Goal: Communication & Community: Answer question/provide support

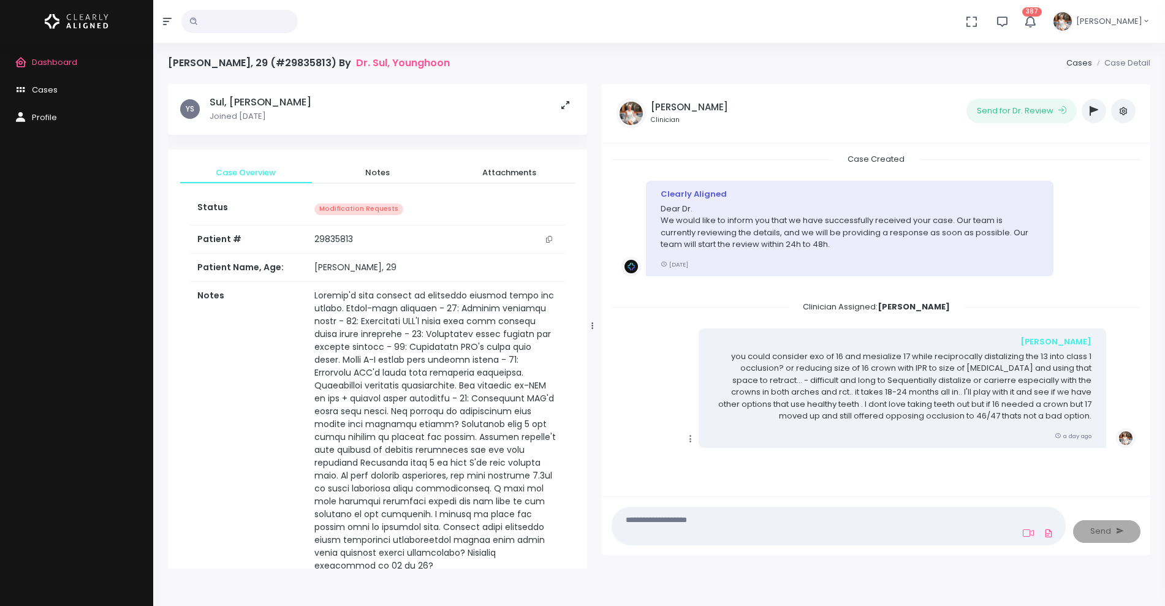
scroll to position [877, 0]
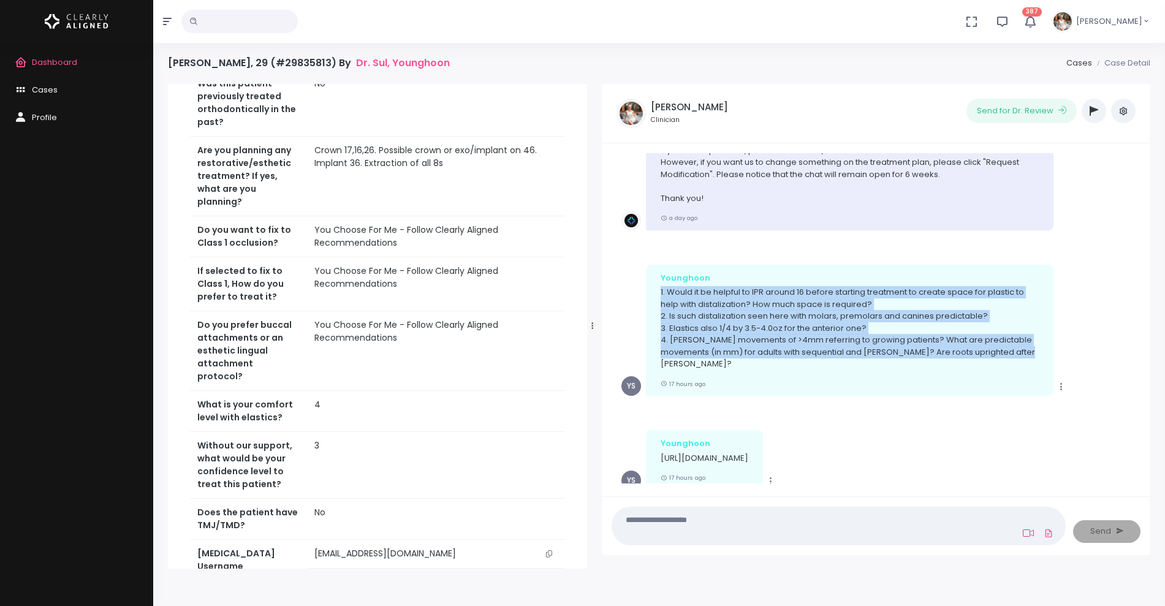
click at [1029, 530] on icon at bounding box center [1028, 533] width 11 height 10
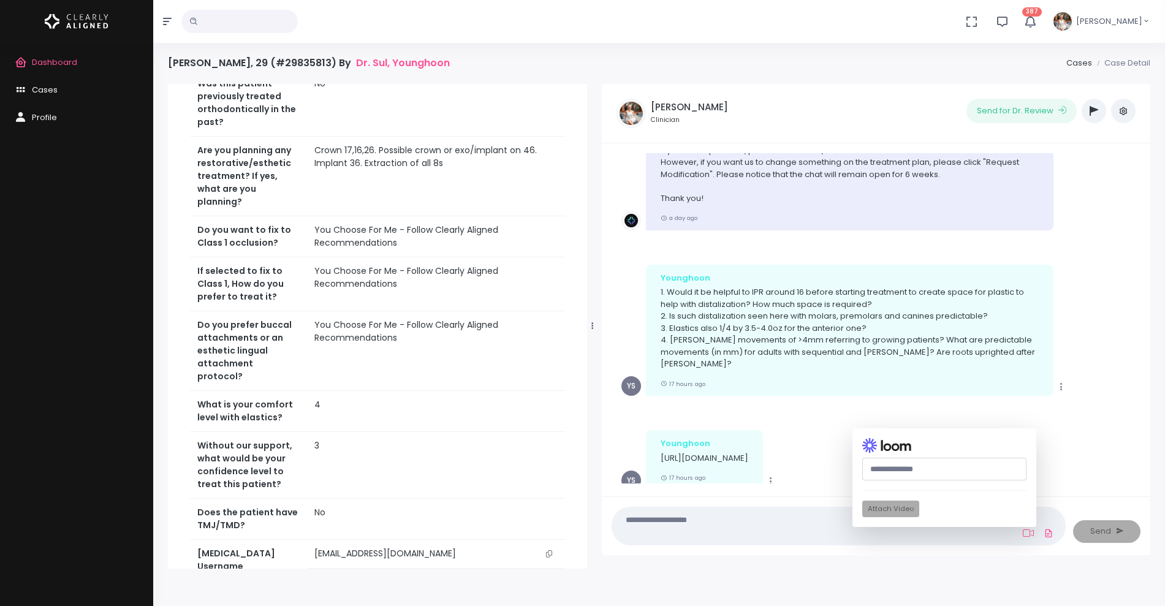
click at [911, 464] on input "text" at bounding box center [944, 469] width 164 height 23
paste input "**********"
type input "**********"
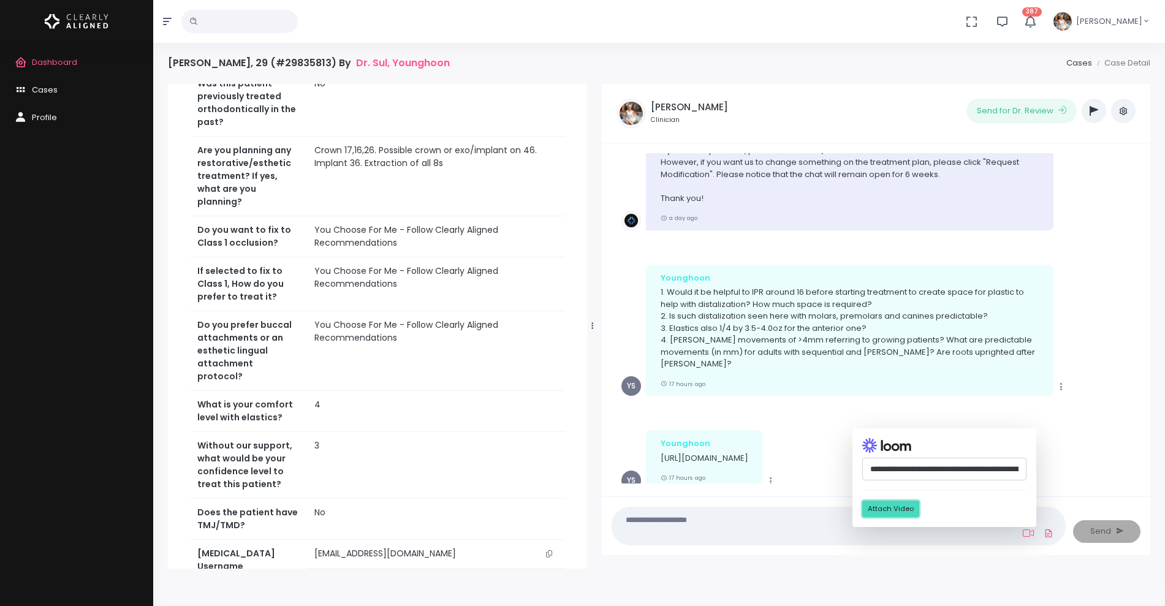
click at [882, 507] on button "Attach Video" at bounding box center [890, 509] width 57 height 17
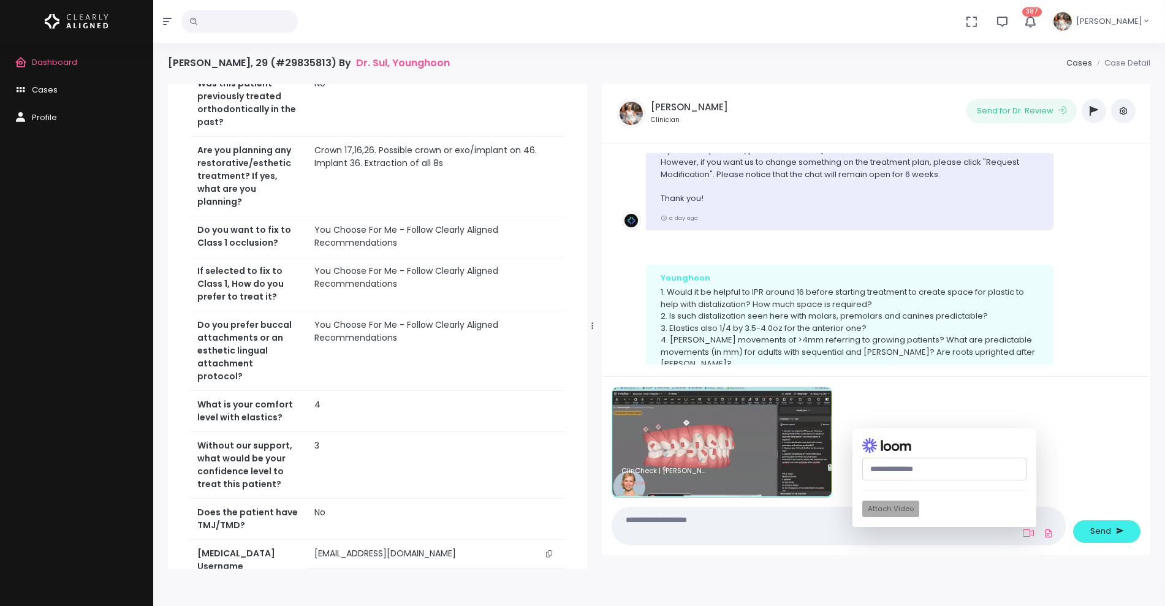
click at [791, 526] on textarea at bounding box center [814, 526] width 390 height 28
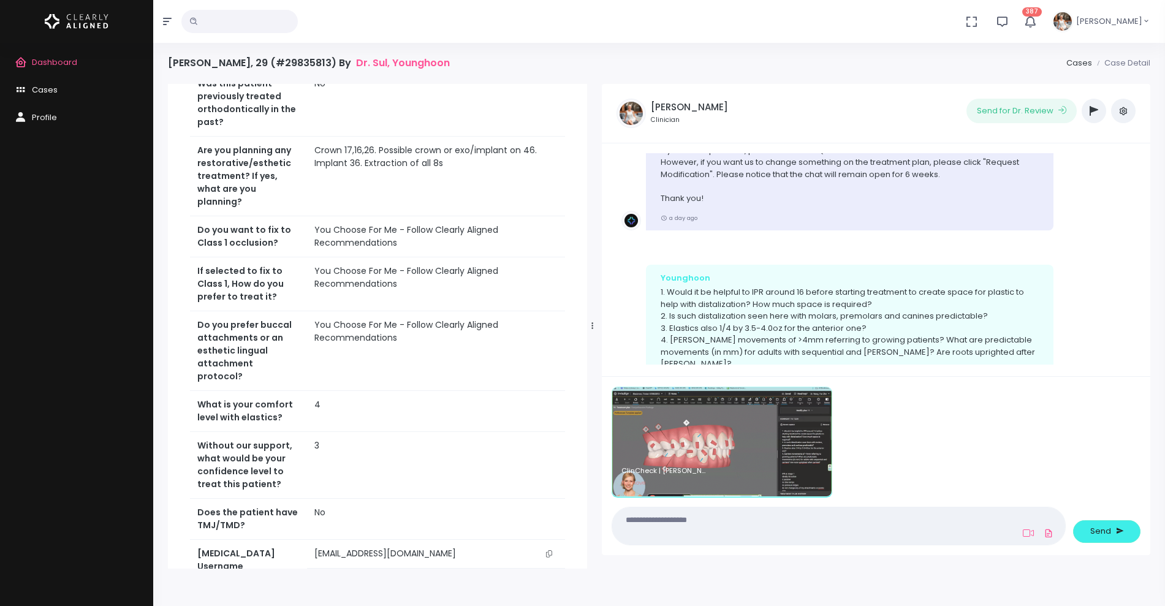
click at [791, 526] on textarea at bounding box center [814, 526] width 390 height 28
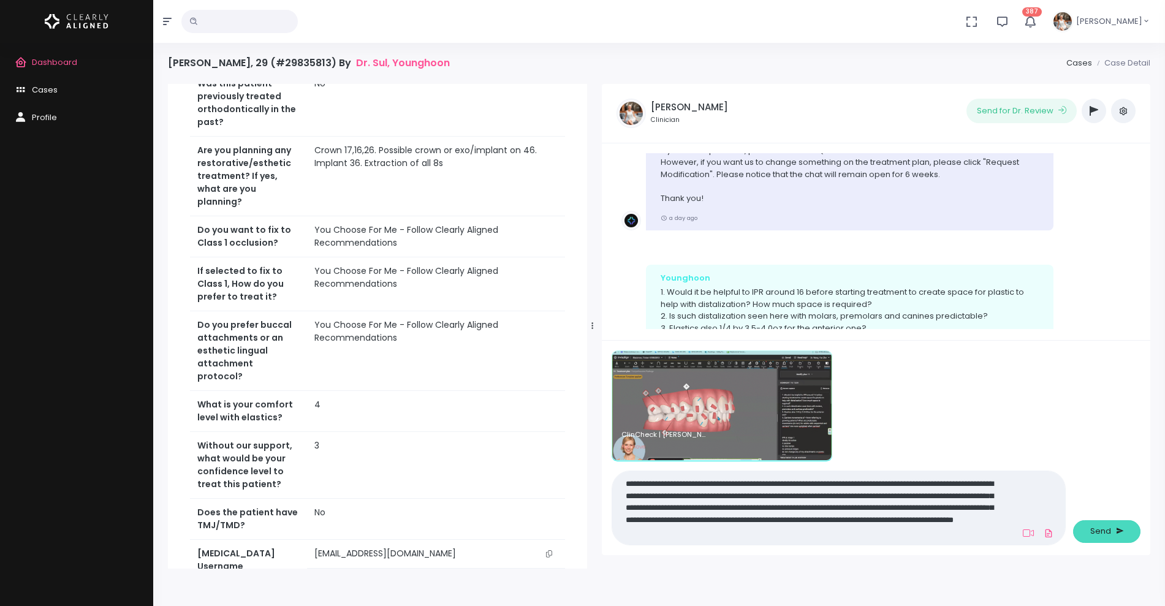
type textarea "**********"
click at [1089, 529] on button "Send" at bounding box center [1106, 531] width 67 height 23
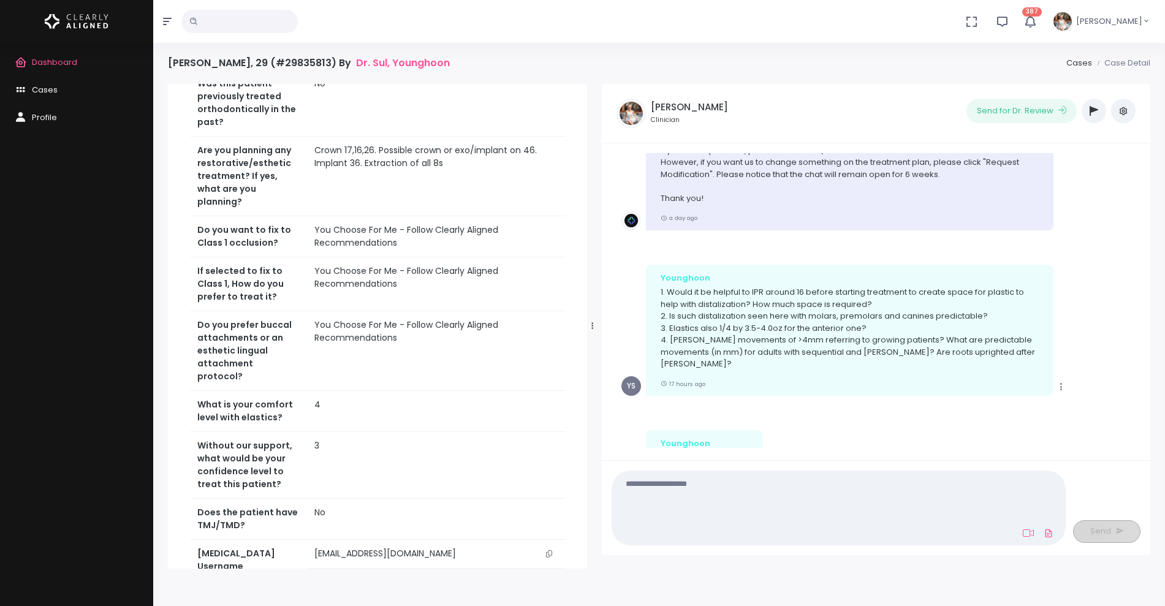
scroll to position [2041, 0]
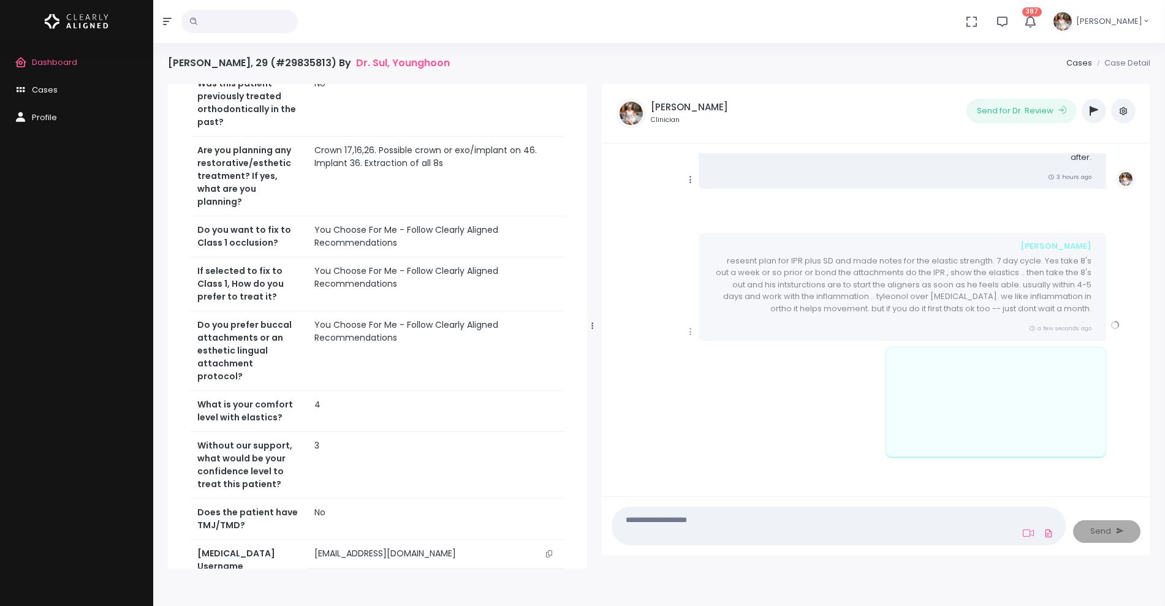
click at [689, 330] on icon "scrollable content" at bounding box center [690, 331] width 11 height 11
click at [721, 358] on link "Mark as Video Review" at bounding box center [746, 355] width 127 height 19
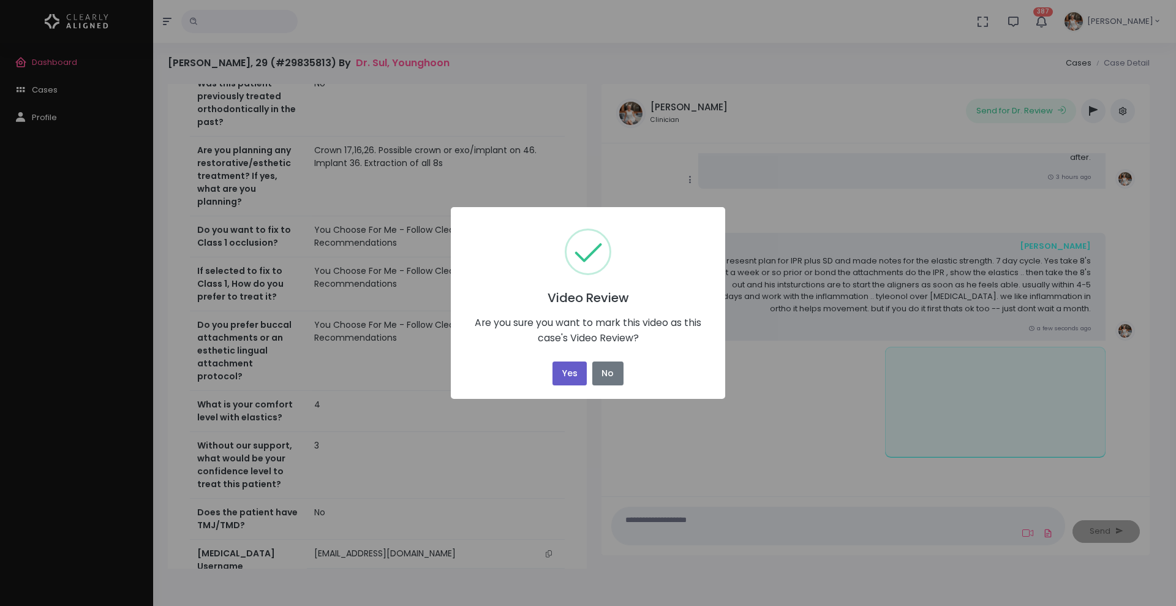
click at [580, 365] on button "Yes" at bounding box center [570, 374] width 34 height 24
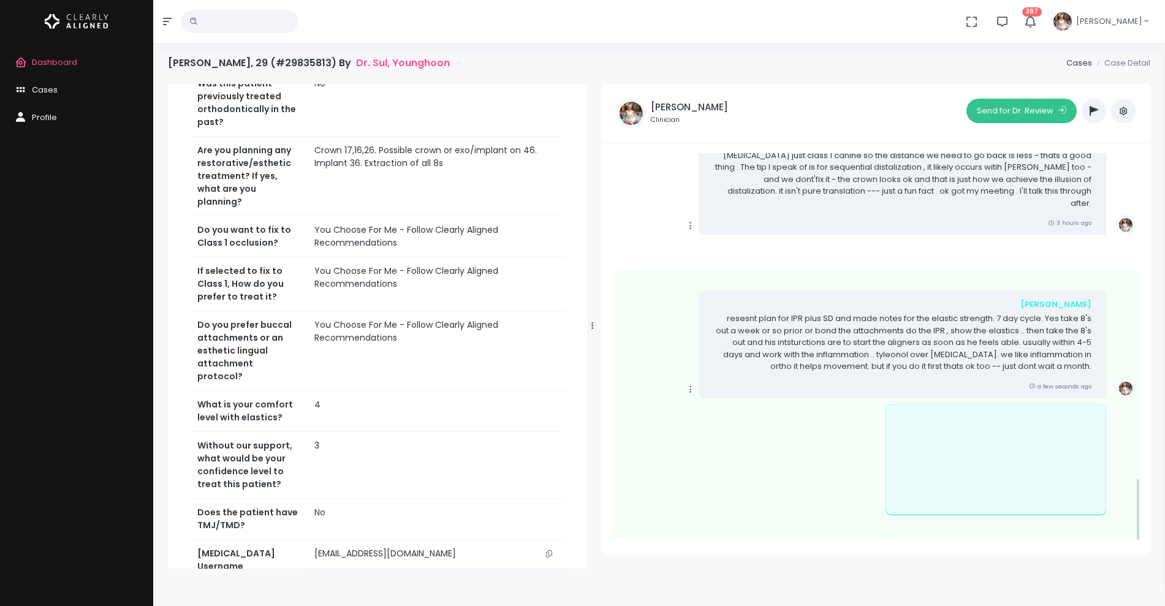
click at [1016, 110] on button "Send for Dr. Review" at bounding box center [1021, 111] width 110 height 25
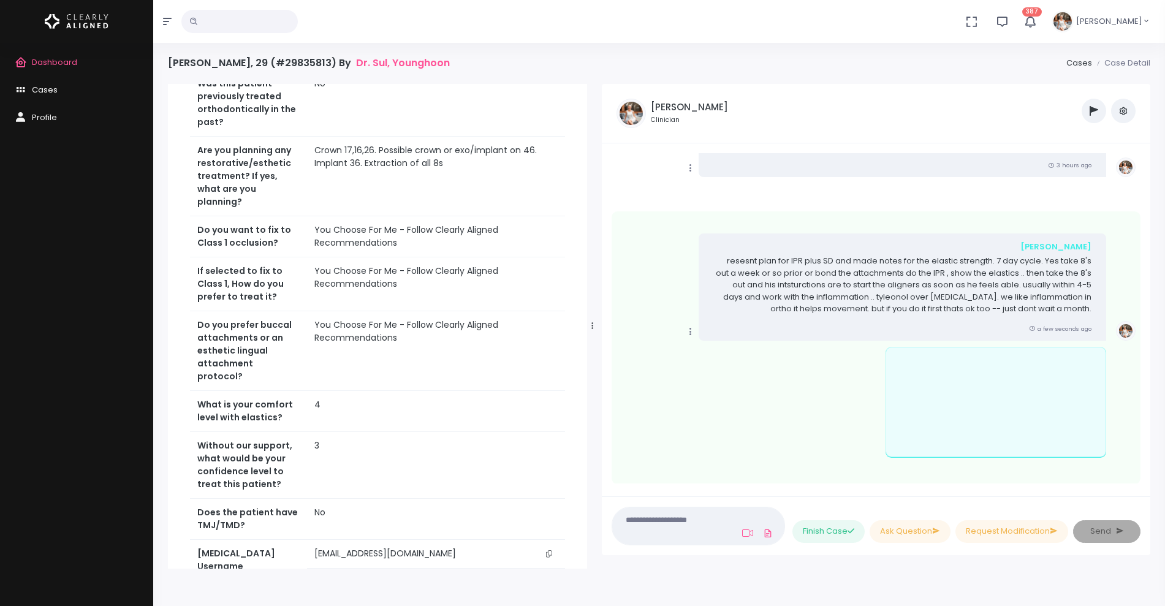
scroll to position [2286, 0]
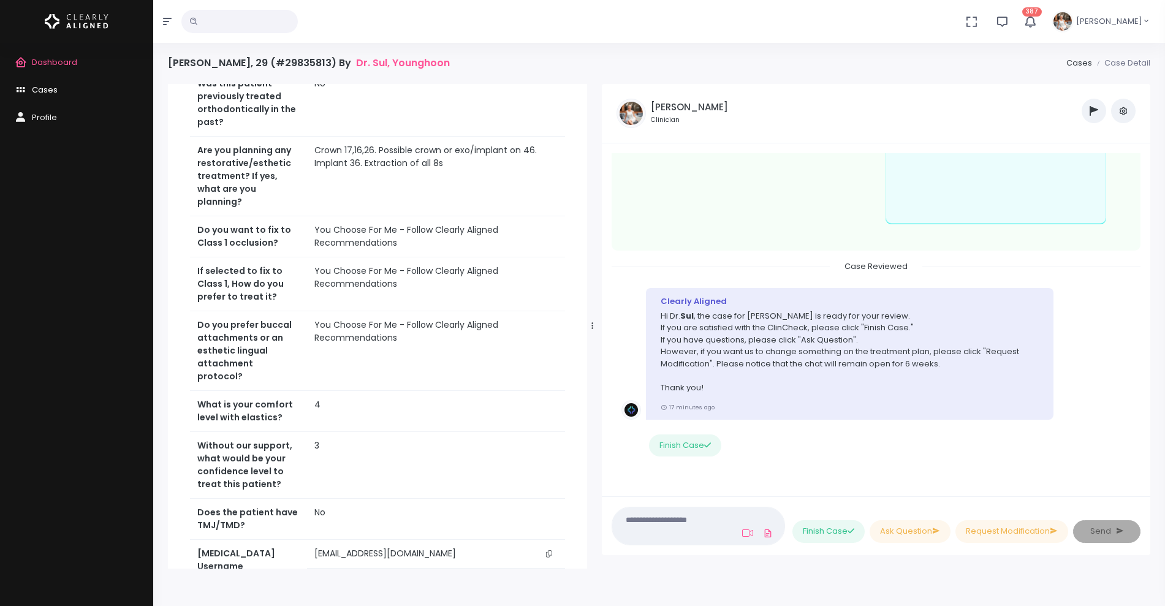
click at [48, 90] on span "Cases" at bounding box center [45, 90] width 26 height 12
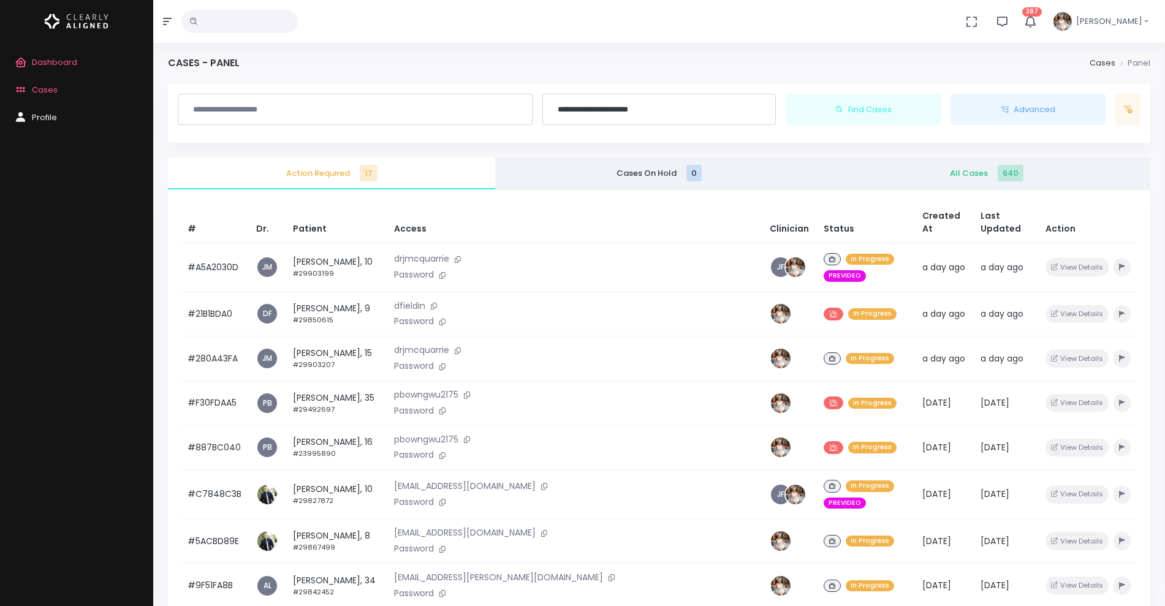
scroll to position [213, 0]
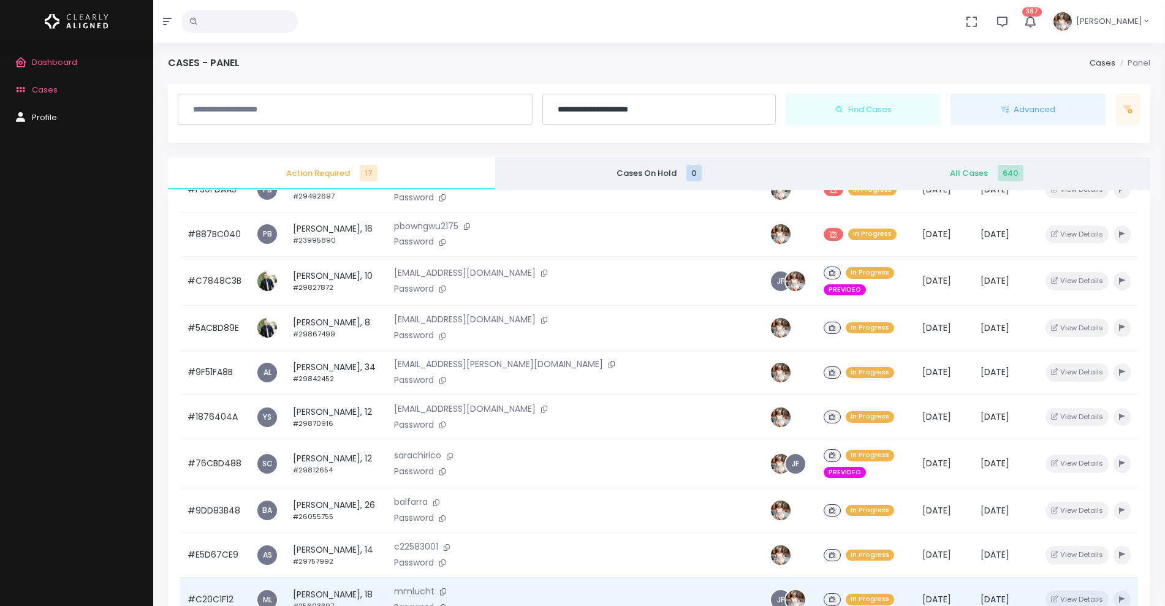
click at [205, 577] on td "#C20C1F12" at bounding box center [214, 599] width 69 height 45
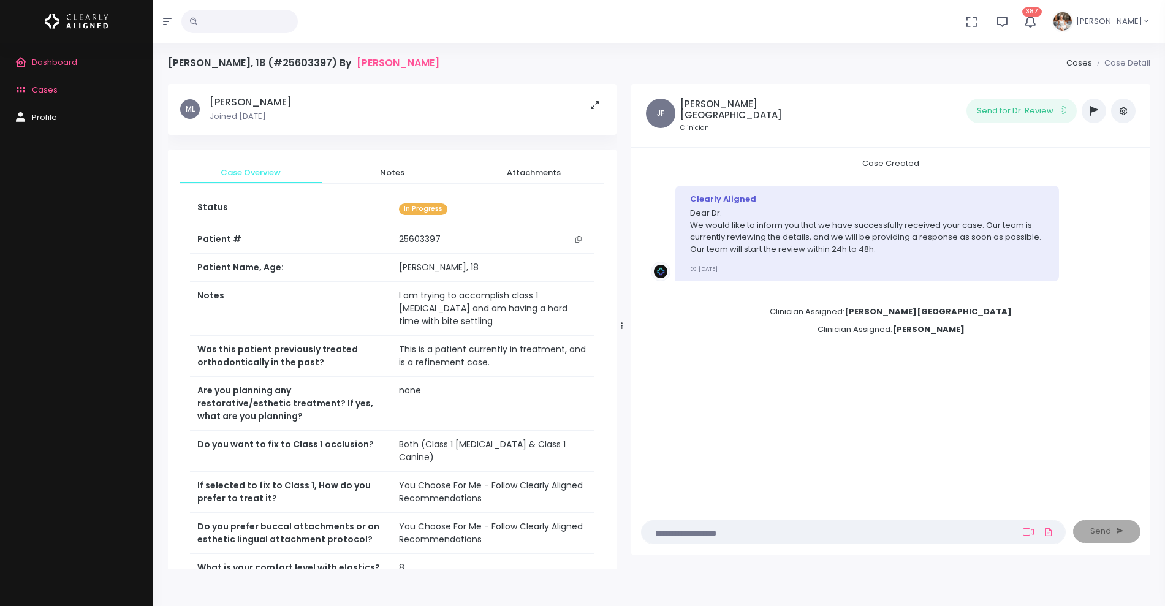
drag, startPoint x: 489, startPoint y: 326, endPoint x: 620, endPoint y: 306, distance: 132.7
click at [620, 306] on div at bounding box center [622, 325] width 6 height 475
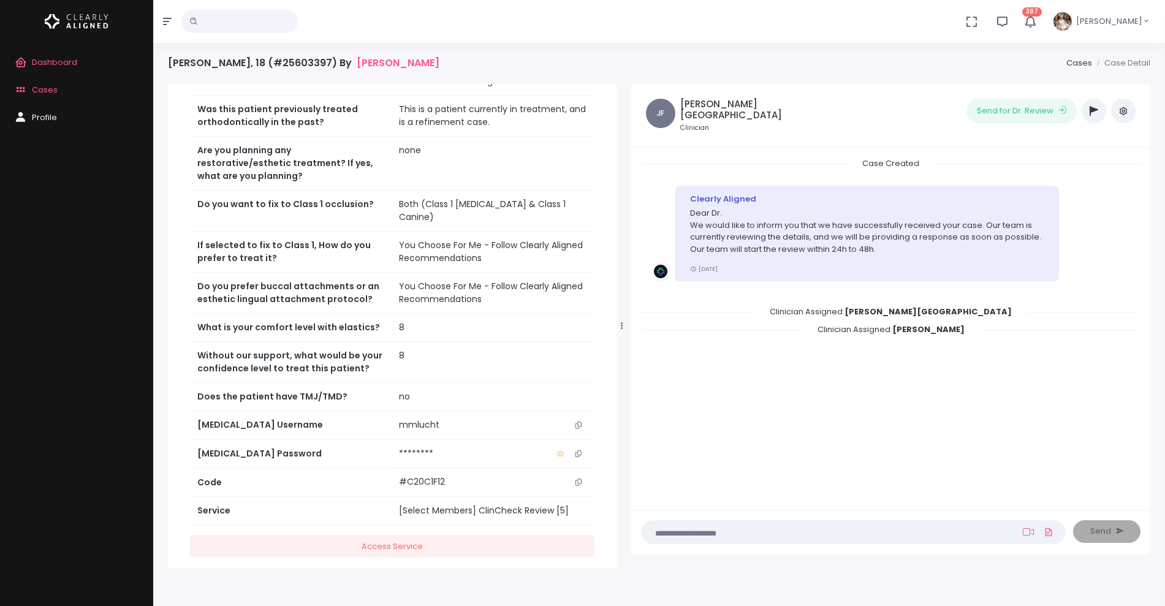
click at [580, 422] on icon "scrollable content" at bounding box center [578, 425] width 6 height 7
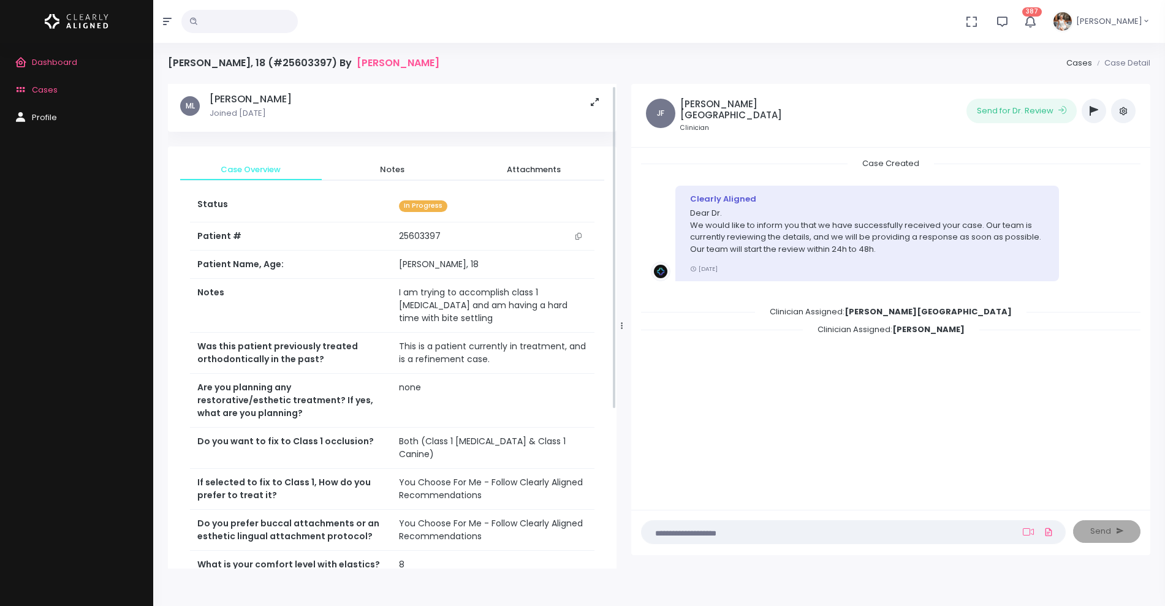
scroll to position [0, 0]
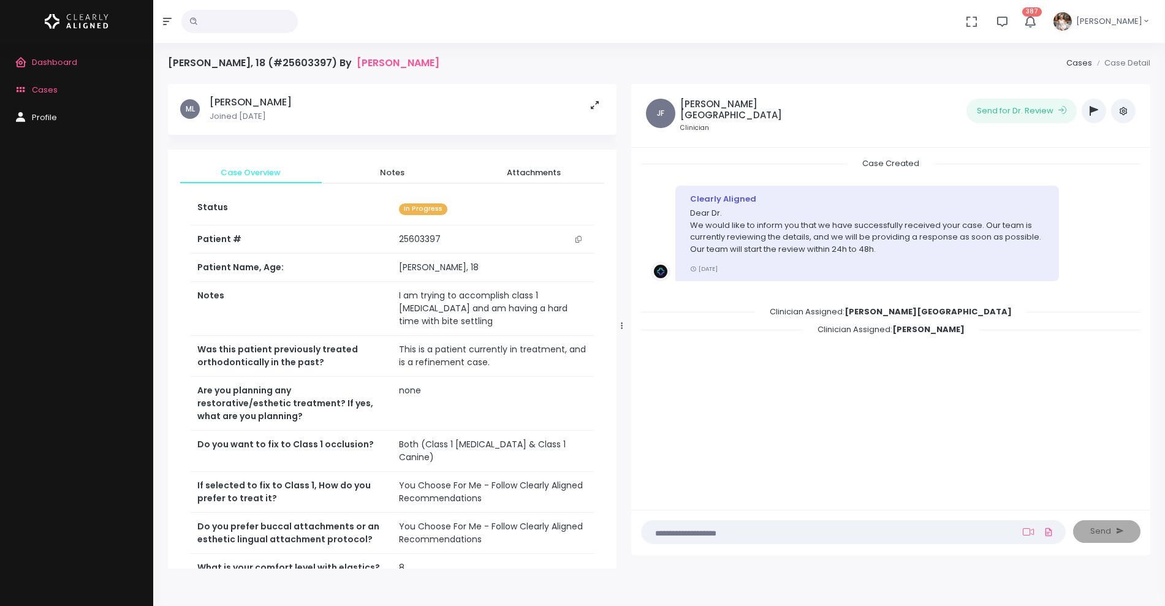
click at [1096, 111] on icon "button" at bounding box center [1093, 111] width 9 height 10
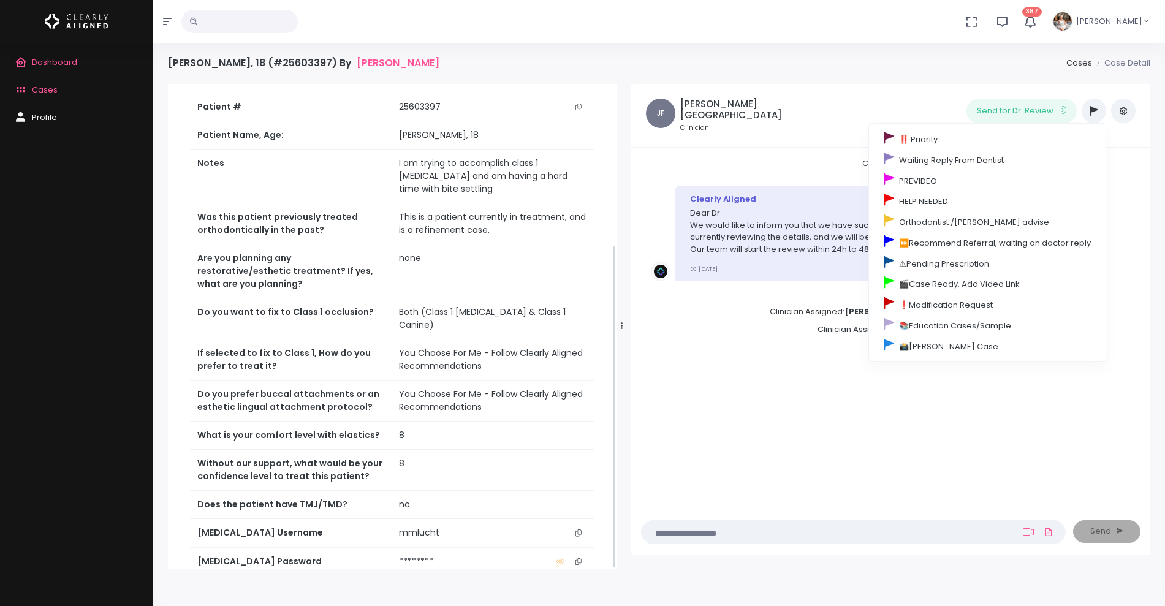
scroll to position [240, 0]
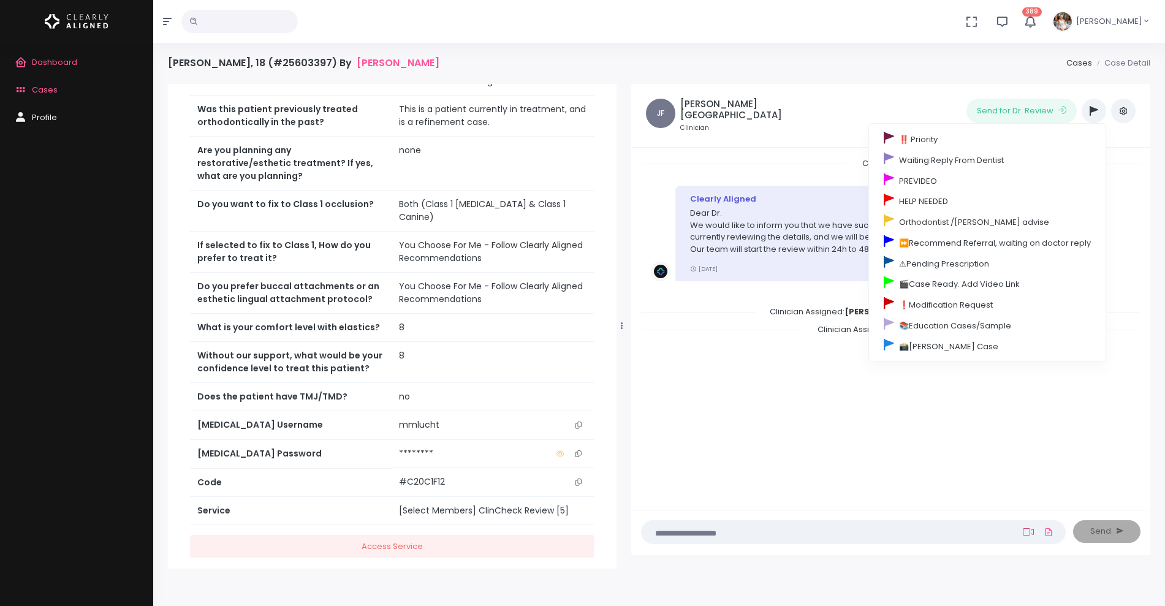
click at [1021, 532] on link at bounding box center [1028, 532] width 16 height 10
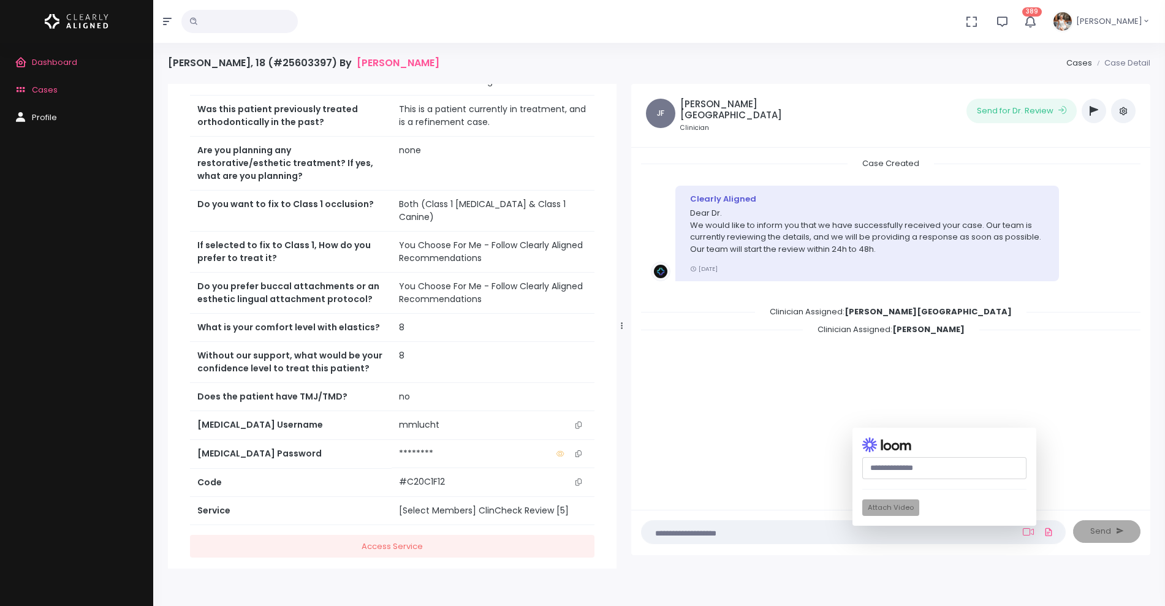
click at [934, 474] on input "text" at bounding box center [944, 468] width 164 height 23
paste input "**********"
type input "**********"
click at [896, 511] on button "Attach Video" at bounding box center [890, 507] width 57 height 17
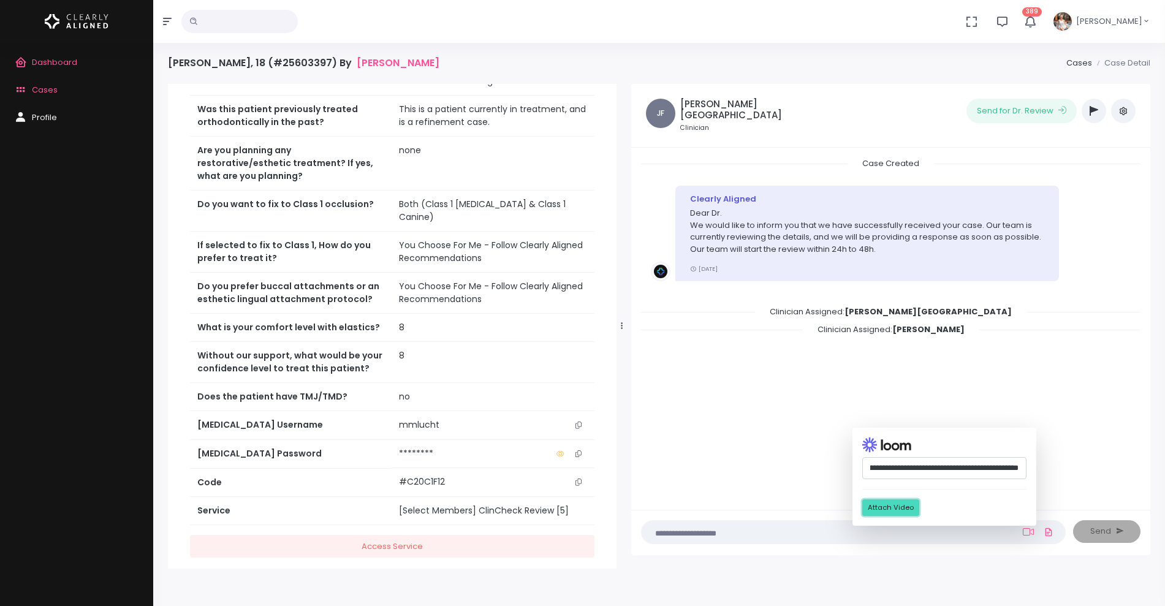
scroll to position [0, 0]
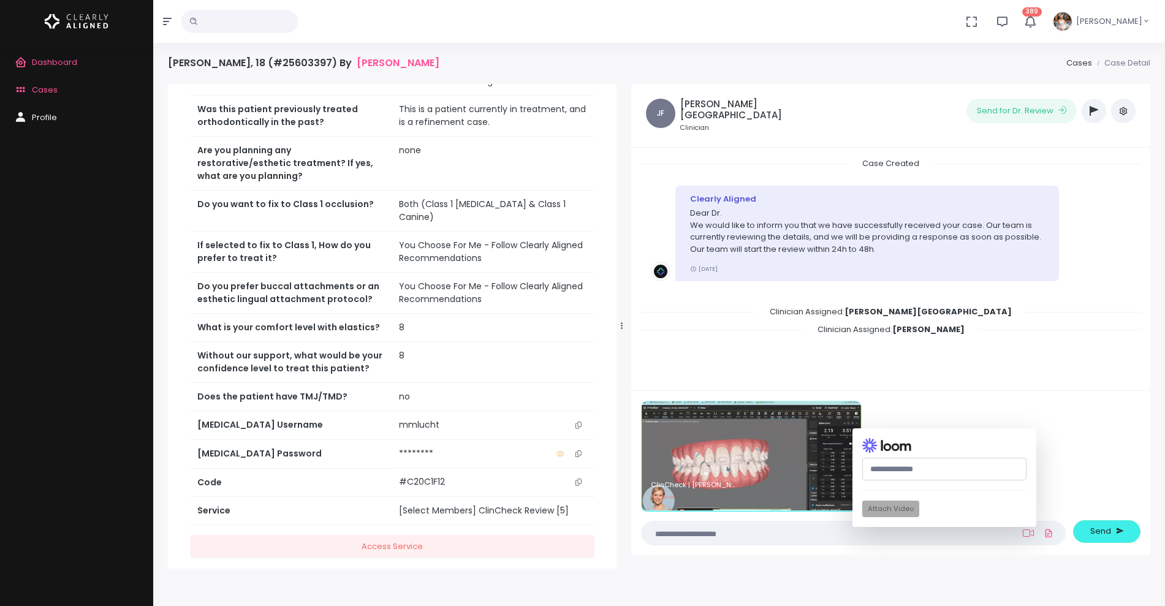
click at [773, 529] on textarea at bounding box center [829, 532] width 361 height 13
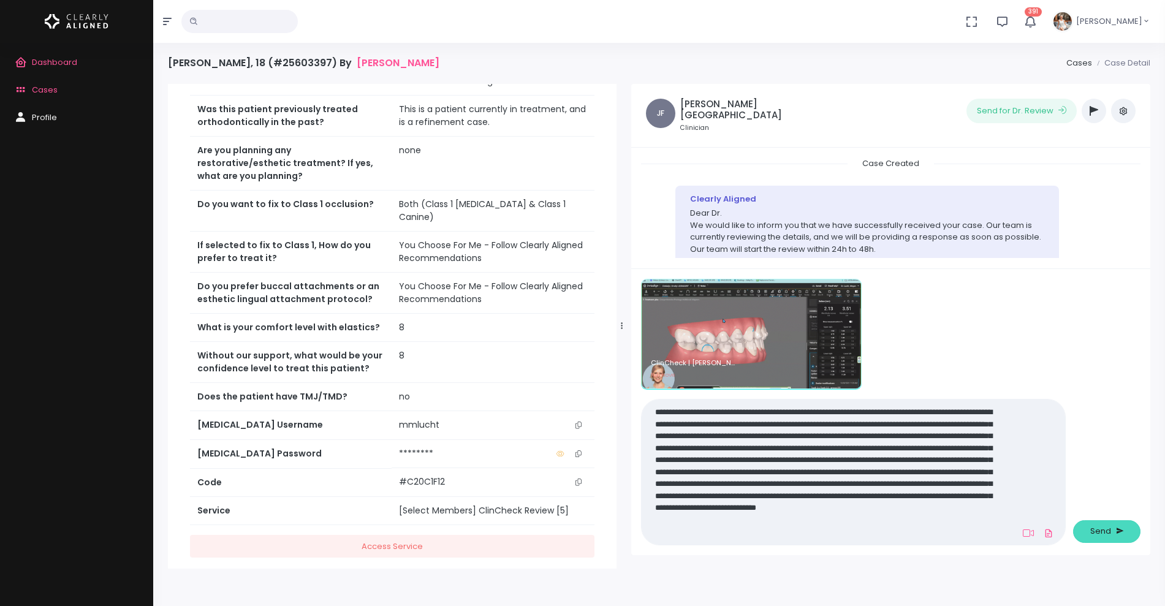
type textarea "**********"
click at [1094, 528] on span "Send" at bounding box center [1100, 531] width 21 height 12
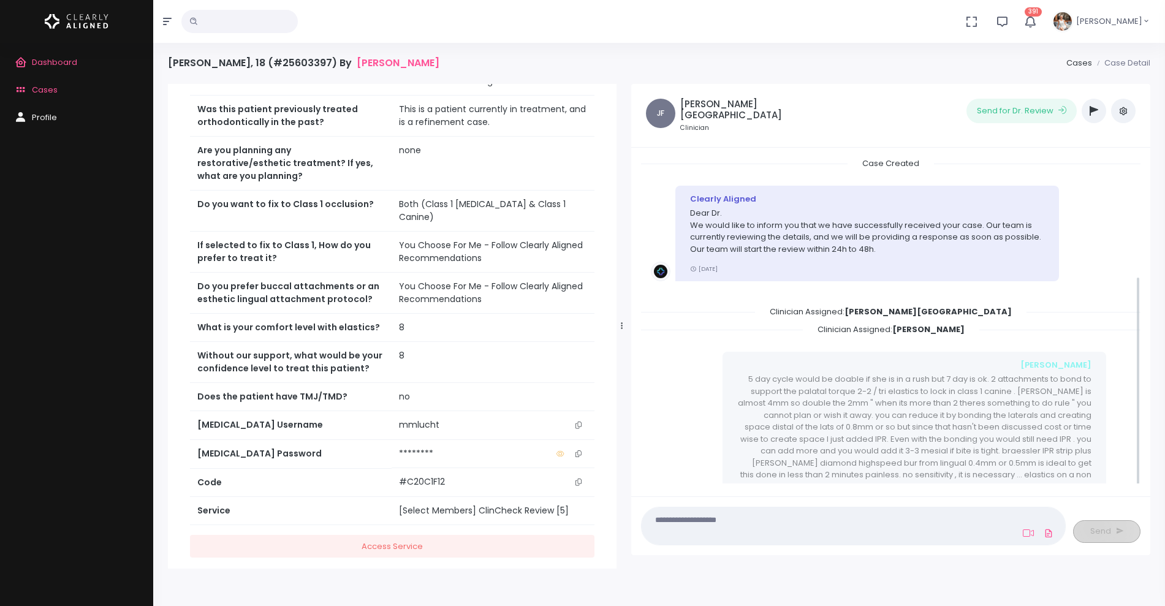
scroll to position [186, 0]
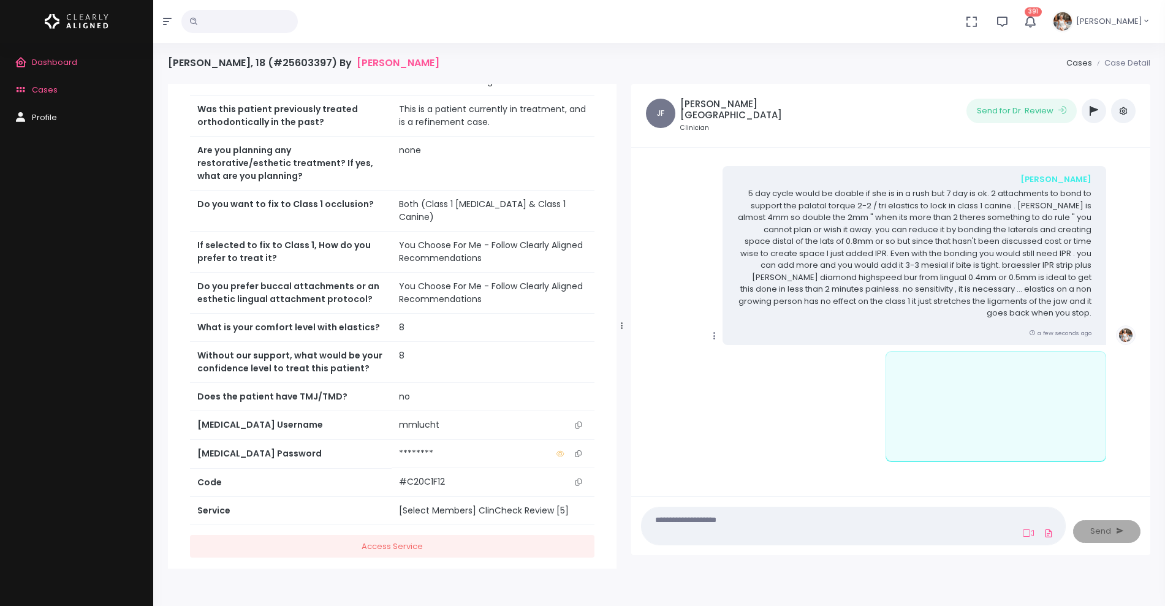
click at [714, 332] on icon "scrollable content" at bounding box center [714, 335] width 11 height 11
click at [743, 355] on link "Mark as Video Review" at bounding box center [770, 359] width 127 height 19
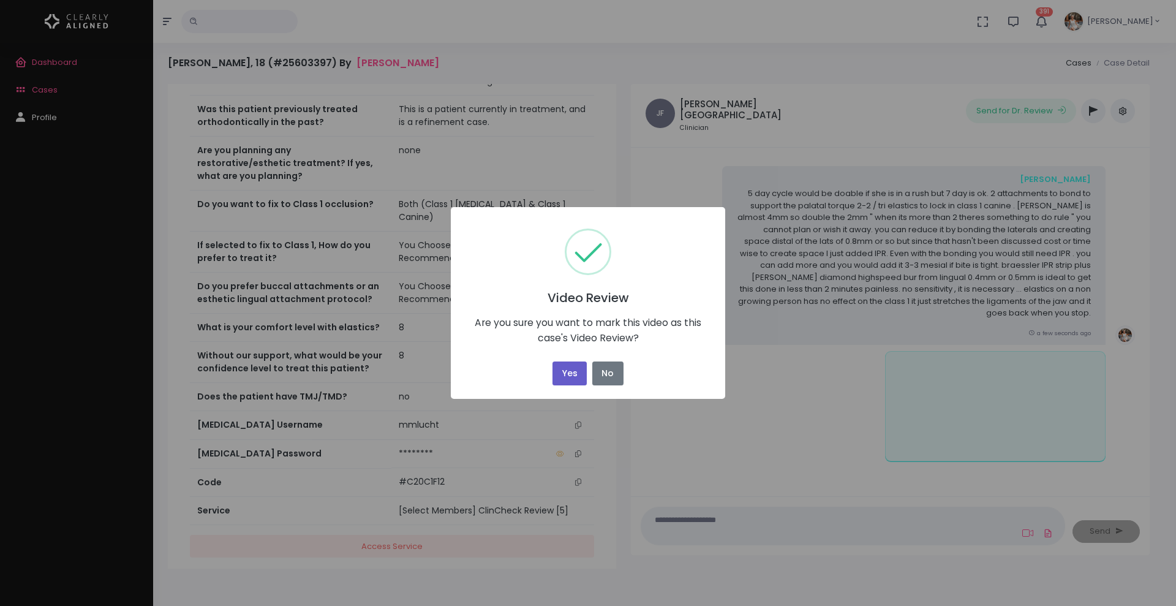
click at [573, 374] on button "Yes" at bounding box center [570, 374] width 34 height 24
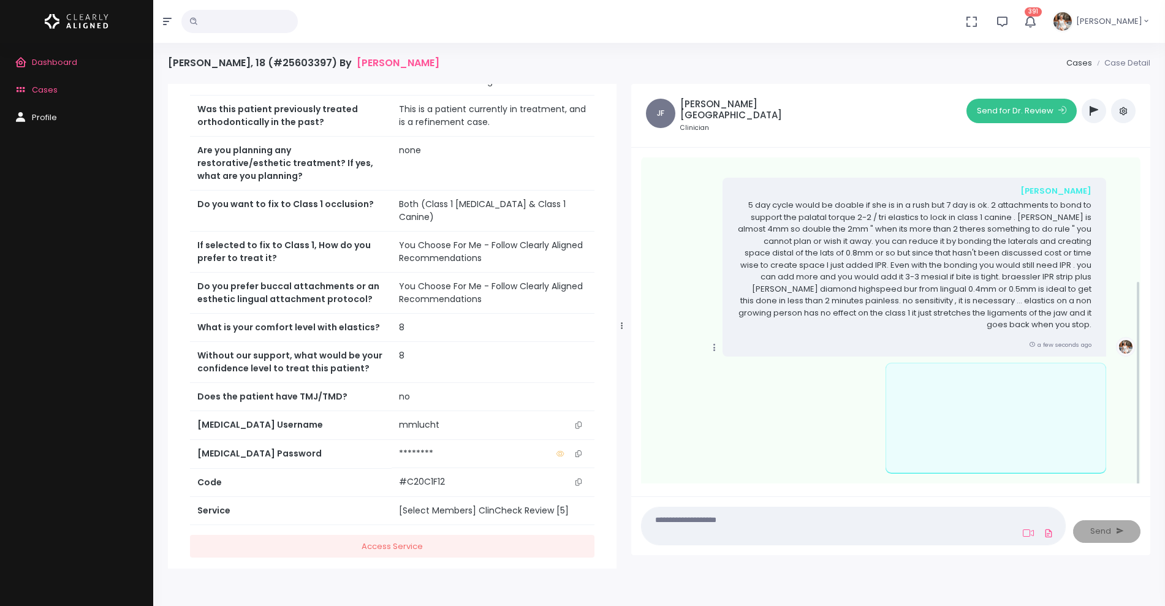
scroll to position [197, 0]
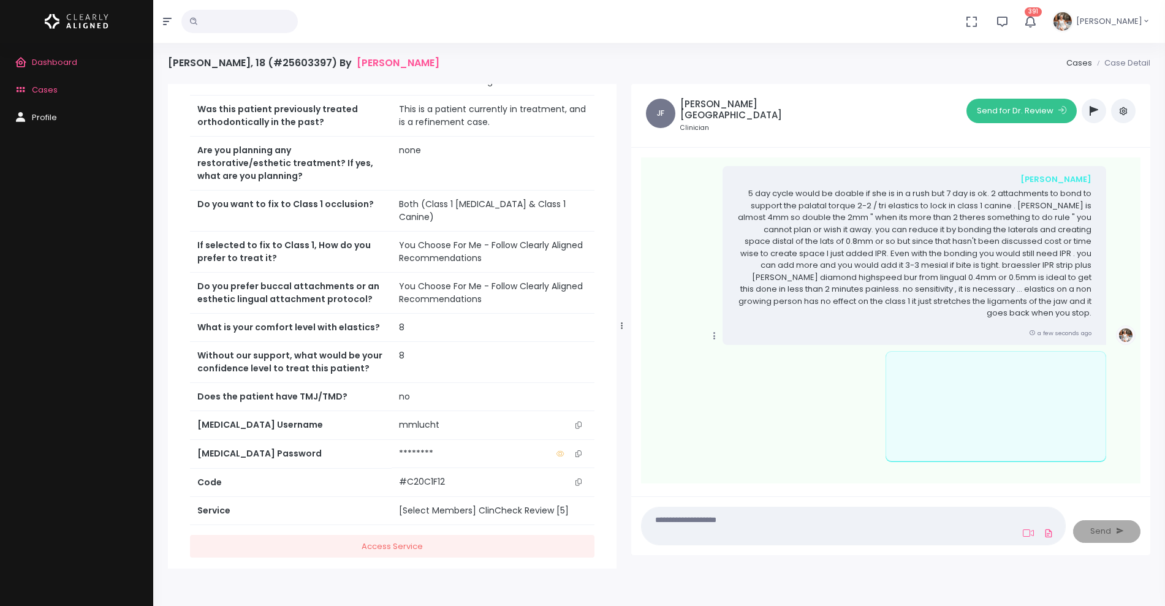
click at [996, 106] on button "Send for Dr. Review" at bounding box center [1021, 111] width 110 height 25
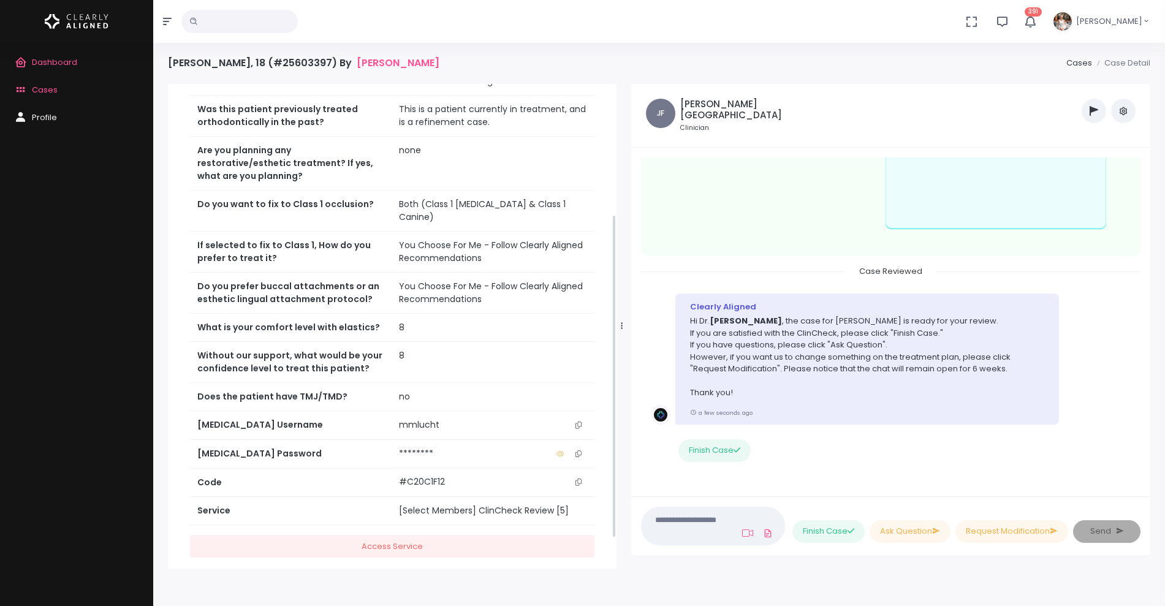
scroll to position [0, 0]
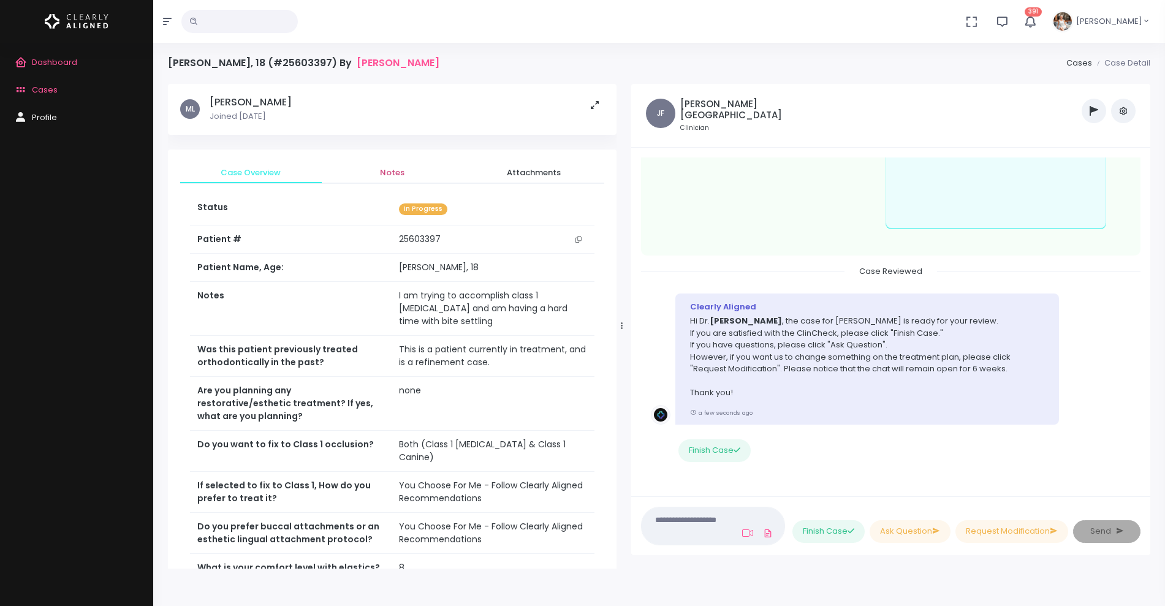
click at [396, 169] on span "Notes" at bounding box center [392, 173] width 122 height 12
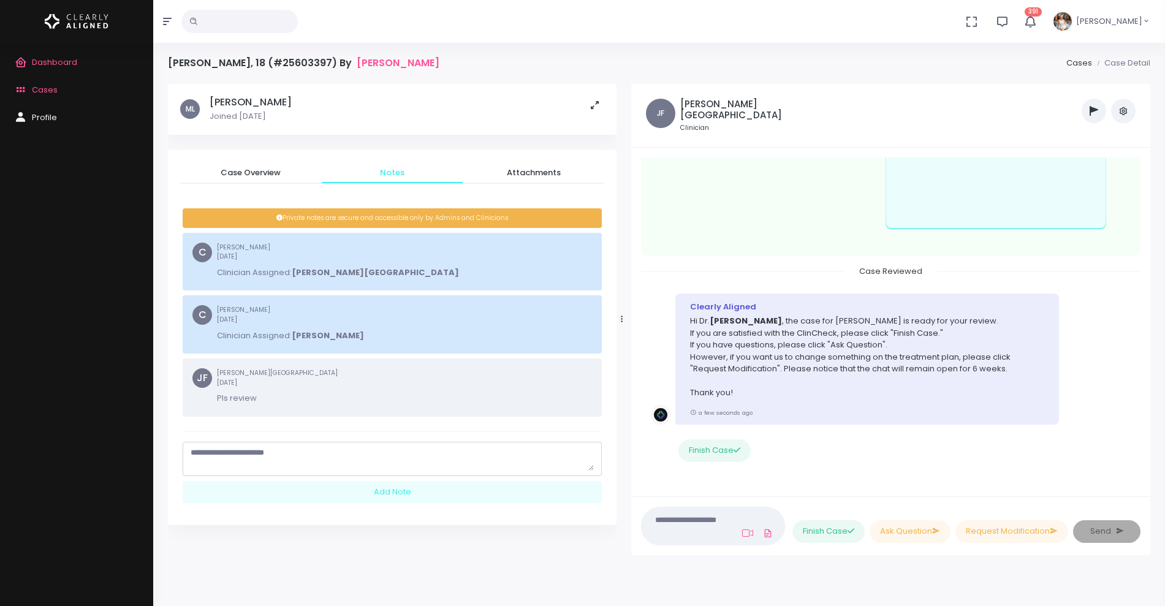
click at [303, 449] on textarea "scrollable content" at bounding box center [392, 459] width 403 height 24
type textarea "*"
click at [298, 452] on textarea "**********" at bounding box center [392, 459] width 403 height 24
click at [301, 466] on textarea "**********" at bounding box center [392, 459] width 403 height 24
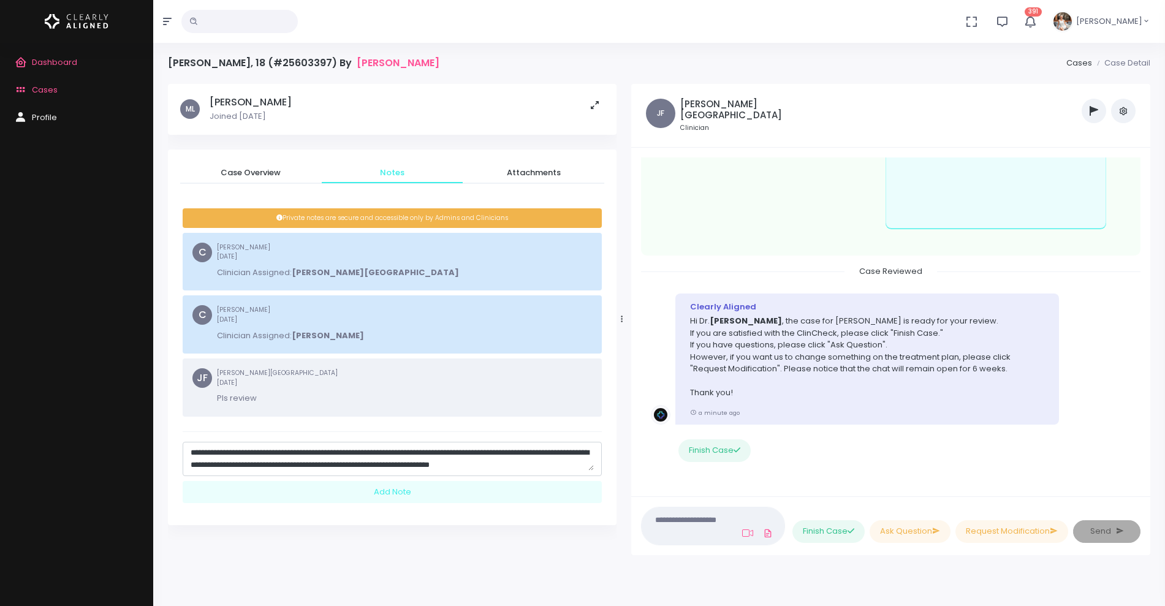
scroll to position [12, 0]
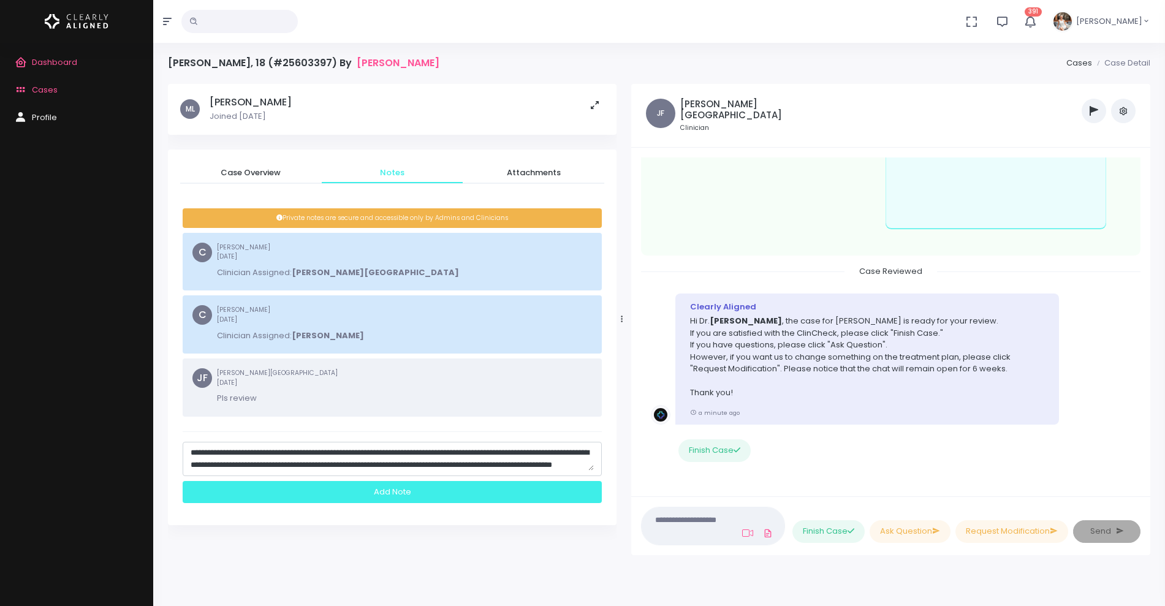
type textarea "**********"
click at [366, 494] on div "Add Note" at bounding box center [392, 492] width 419 height 23
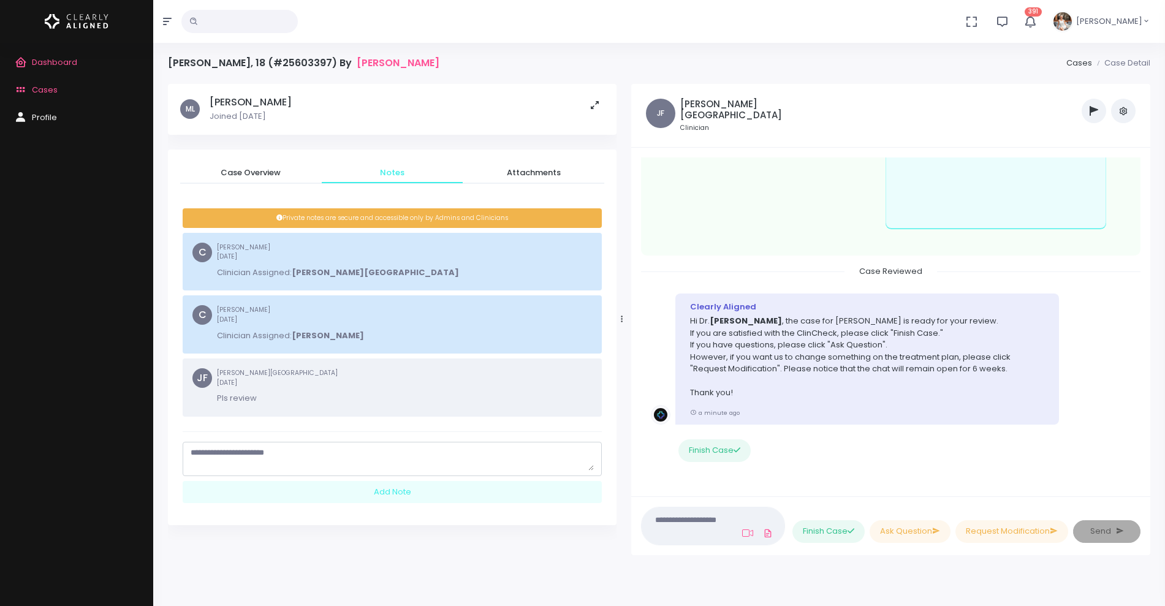
scroll to position [0, 0]
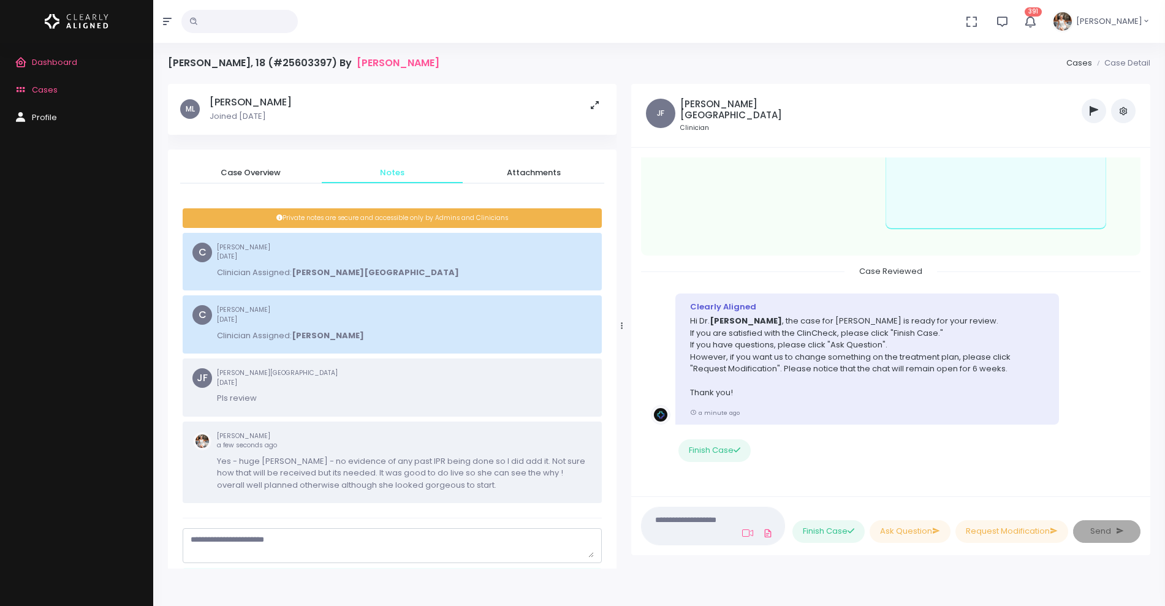
click at [48, 93] on span "Cases" at bounding box center [45, 90] width 26 height 12
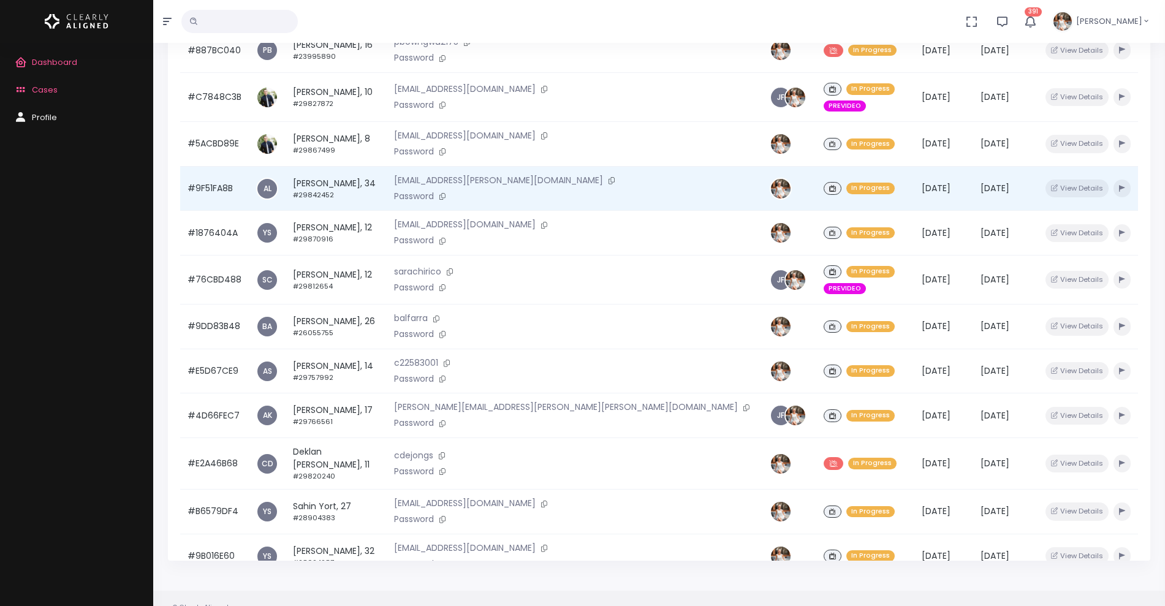
scroll to position [293, 0]
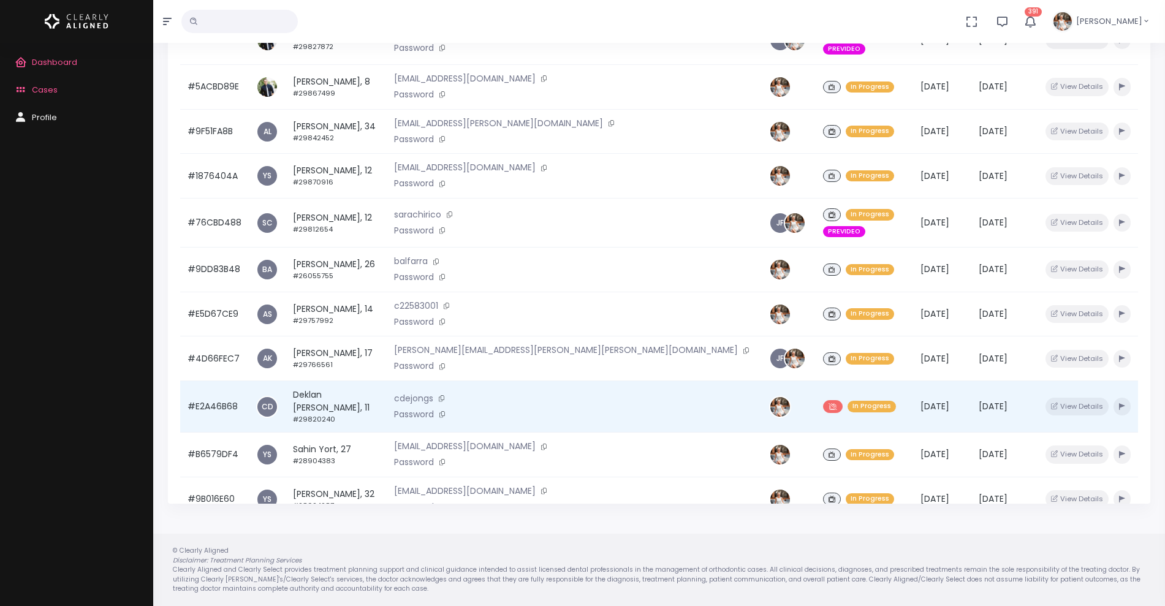
click at [213, 381] on td "#E2A46B68" at bounding box center [214, 406] width 69 height 51
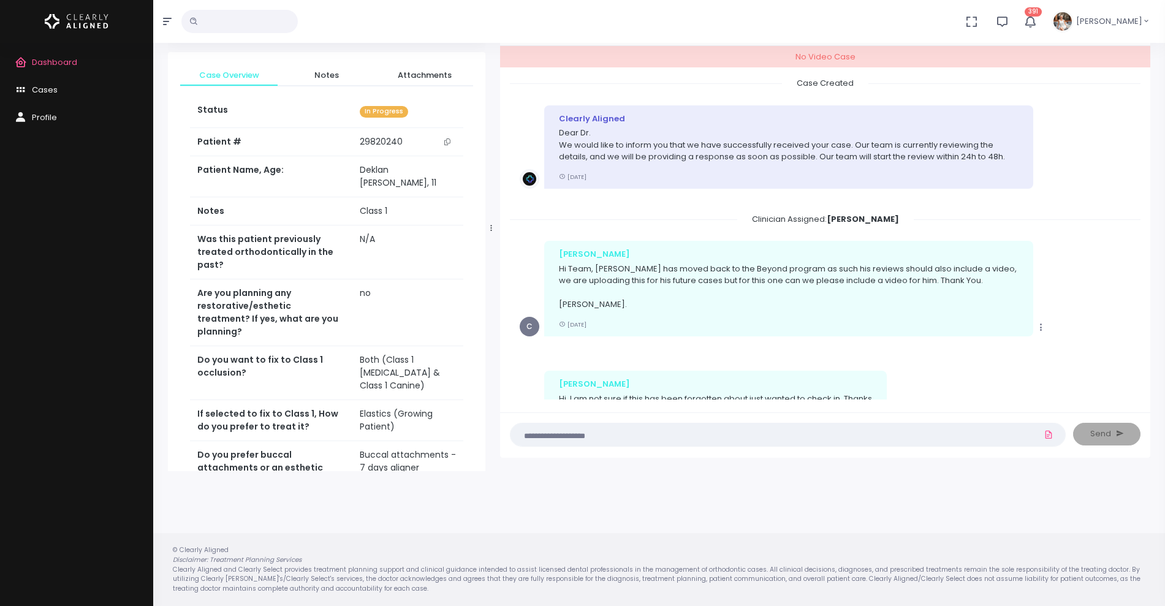
scroll to position [67, 0]
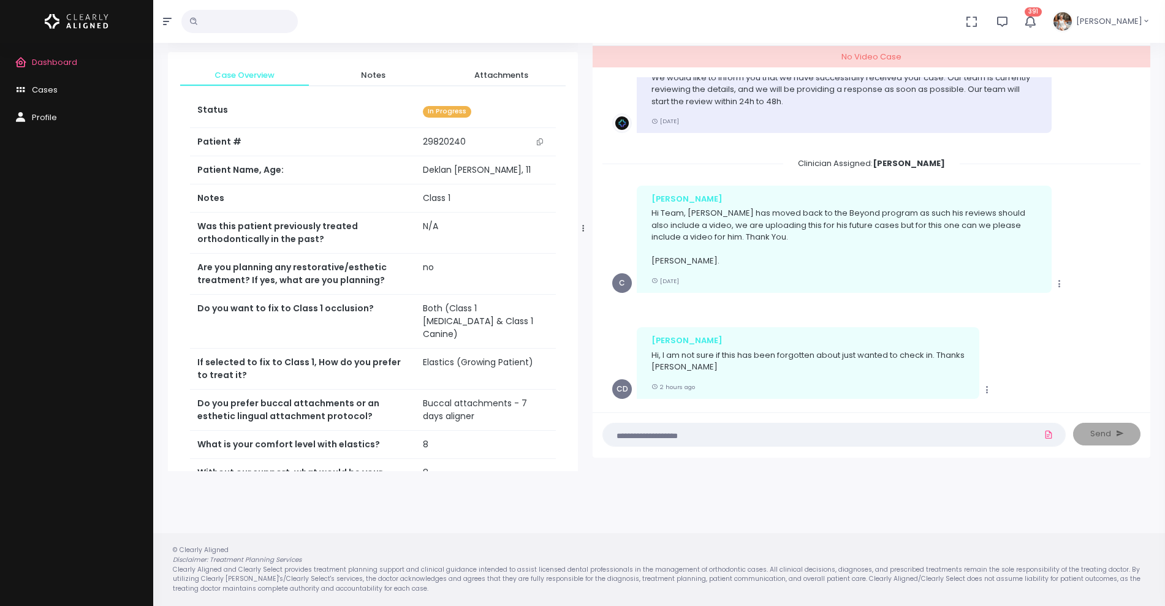
drag, startPoint x: 491, startPoint y: 230, endPoint x: 586, endPoint y: 208, distance: 97.6
click at [586, 208] on div at bounding box center [583, 228] width 6 height 475
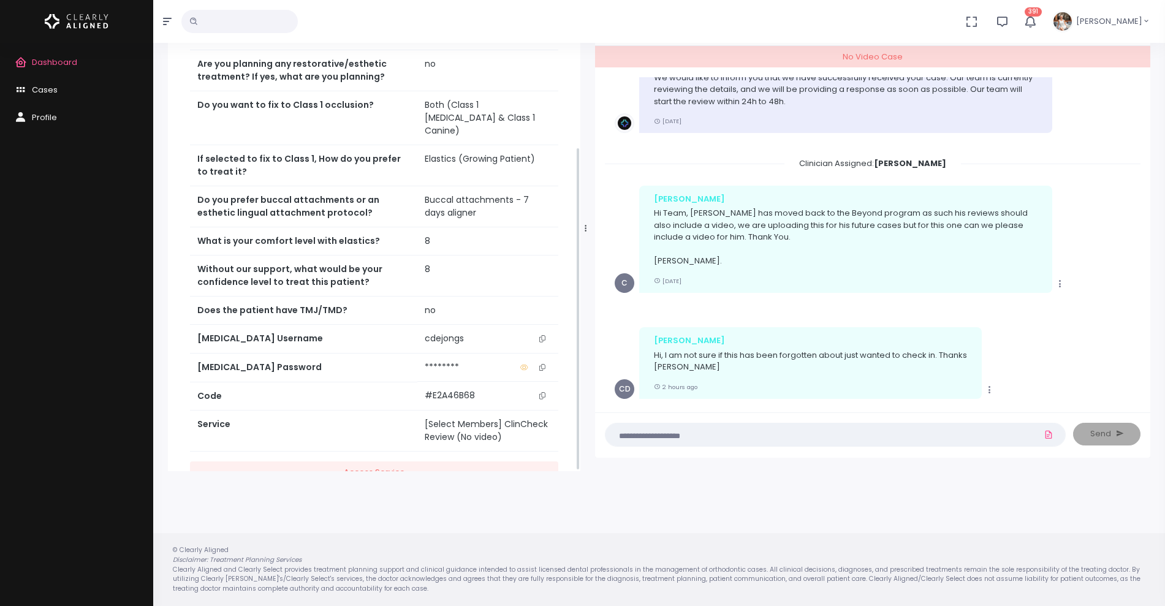
scroll to position [240, 0]
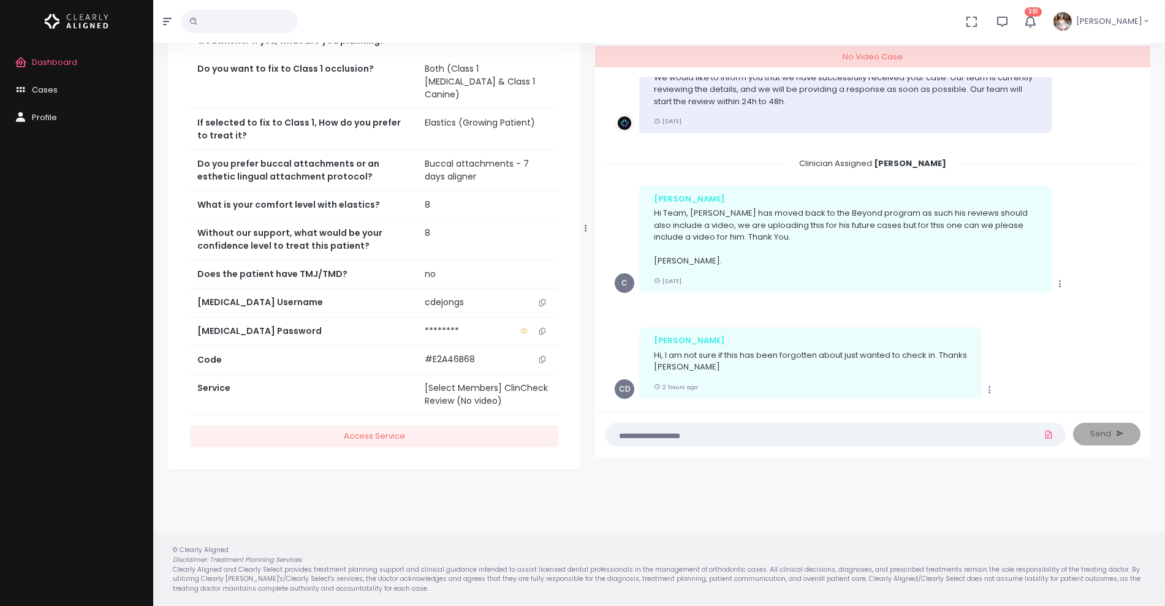
click at [542, 299] on icon "scrollable content" at bounding box center [542, 302] width 6 height 7
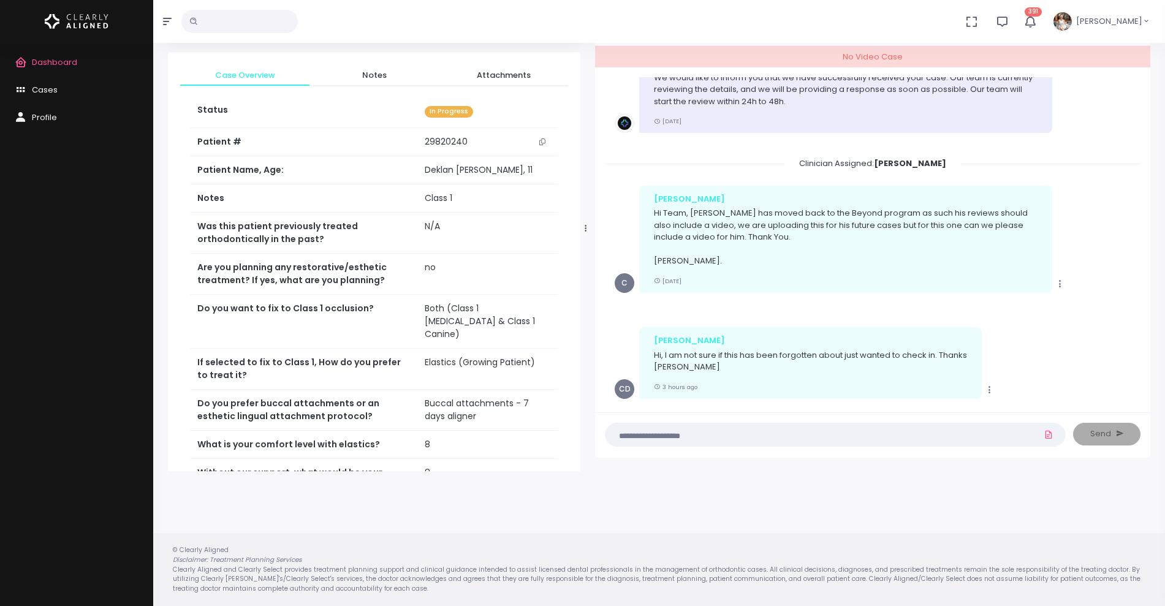
scroll to position [0, 0]
